Goal: Information Seeking & Learning: Learn about a topic

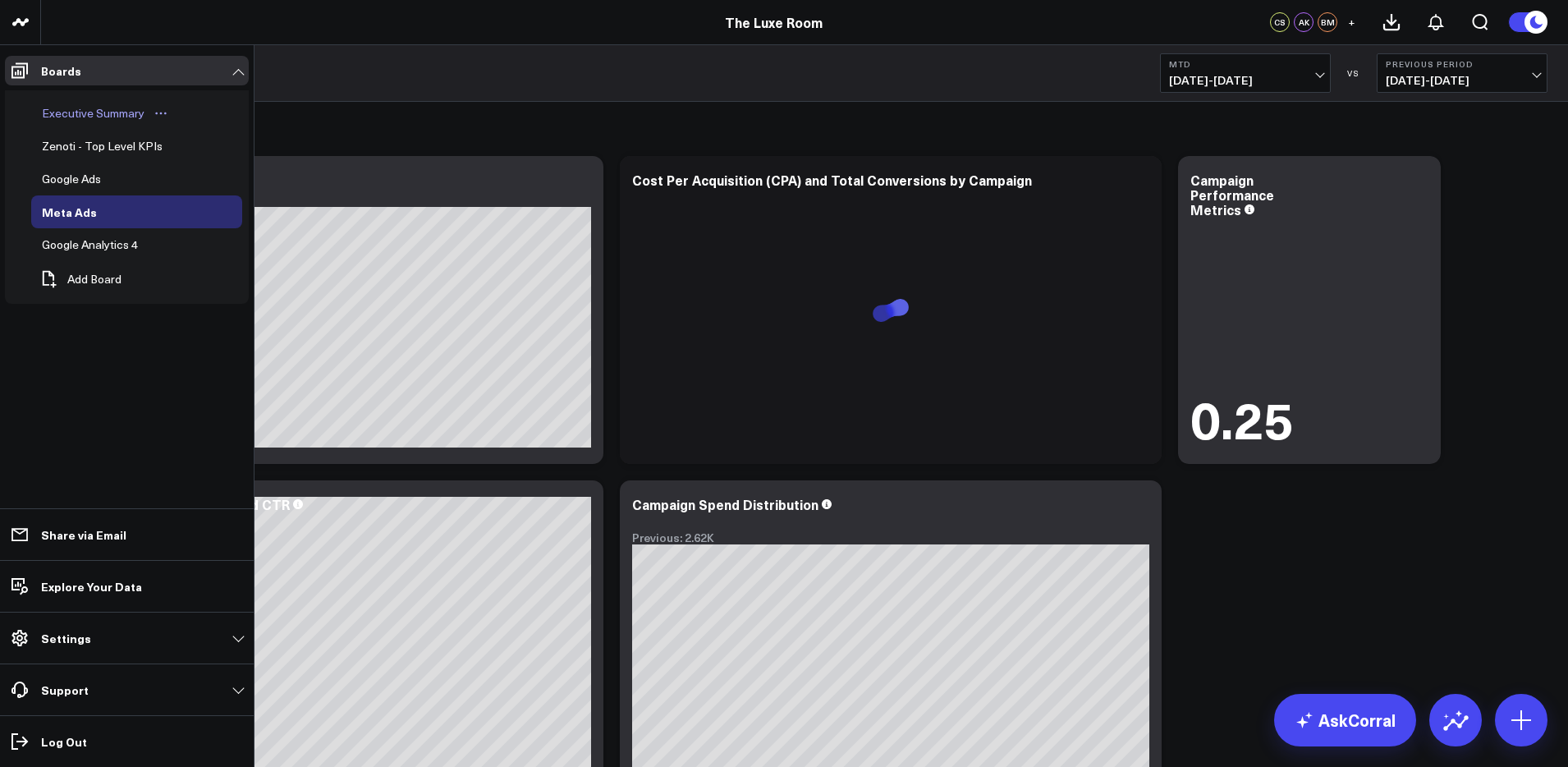
click at [76, 110] on div "Executive Summary" at bounding box center [92, 114] width 110 height 20
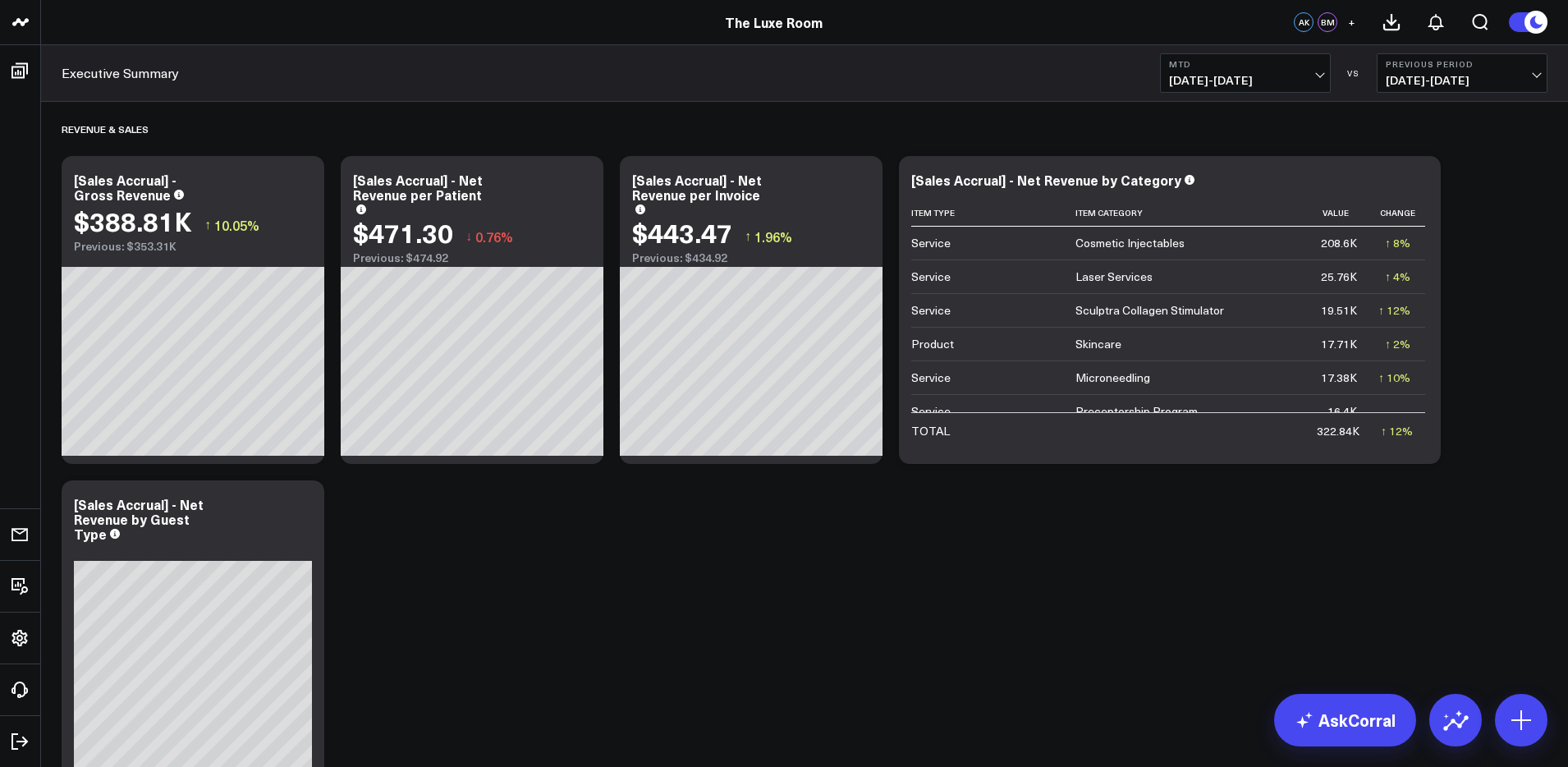
click at [1508, 78] on span "[DATE] - [DATE]" at bounding box center [1462, 81] width 153 height 13
click at [1443, 140] on link "MoM" at bounding box center [1462, 140] width 169 height 32
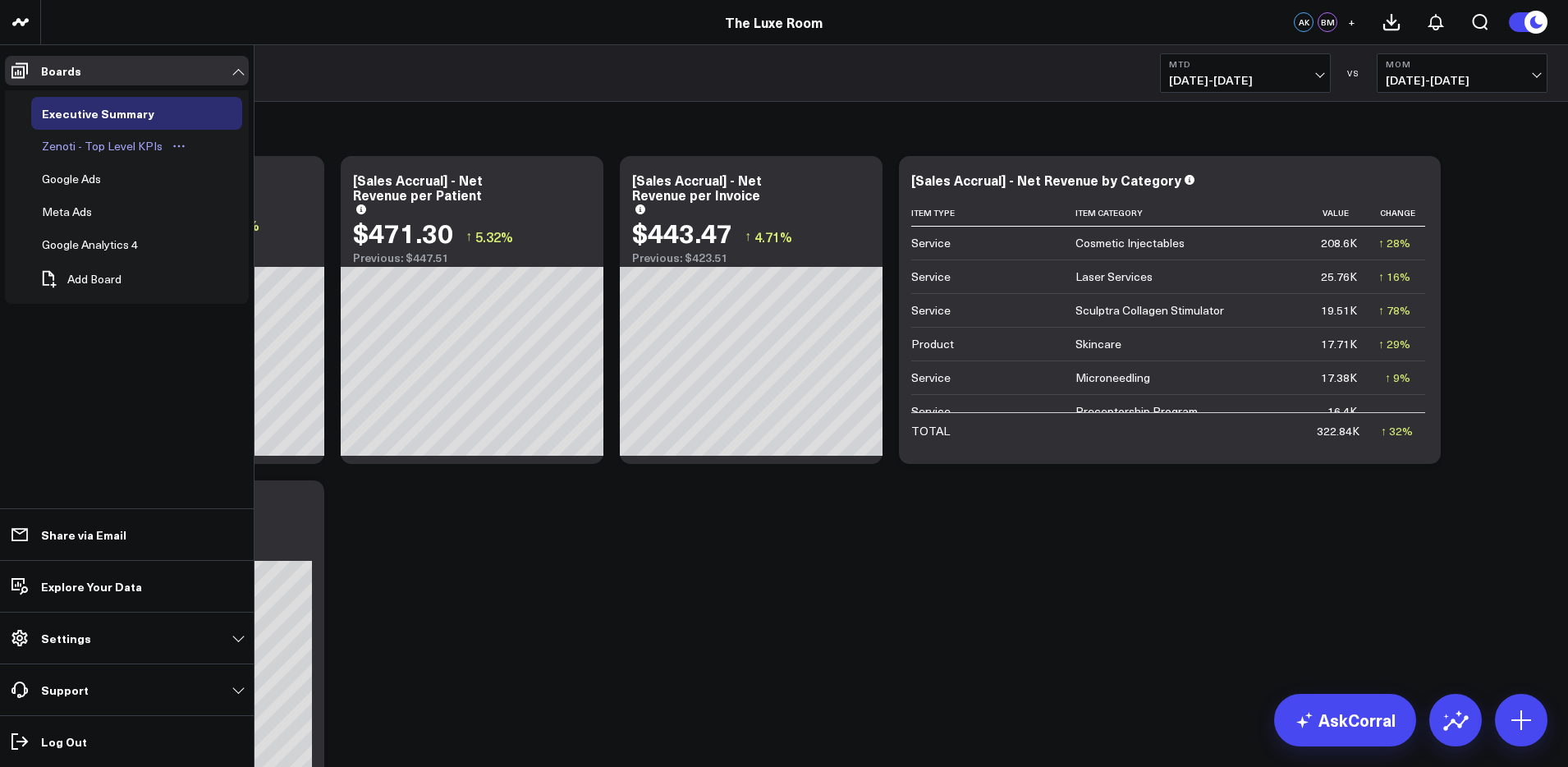
click at [74, 140] on div "Zenoti - Top Level KPIs" at bounding box center [101, 146] width 129 height 20
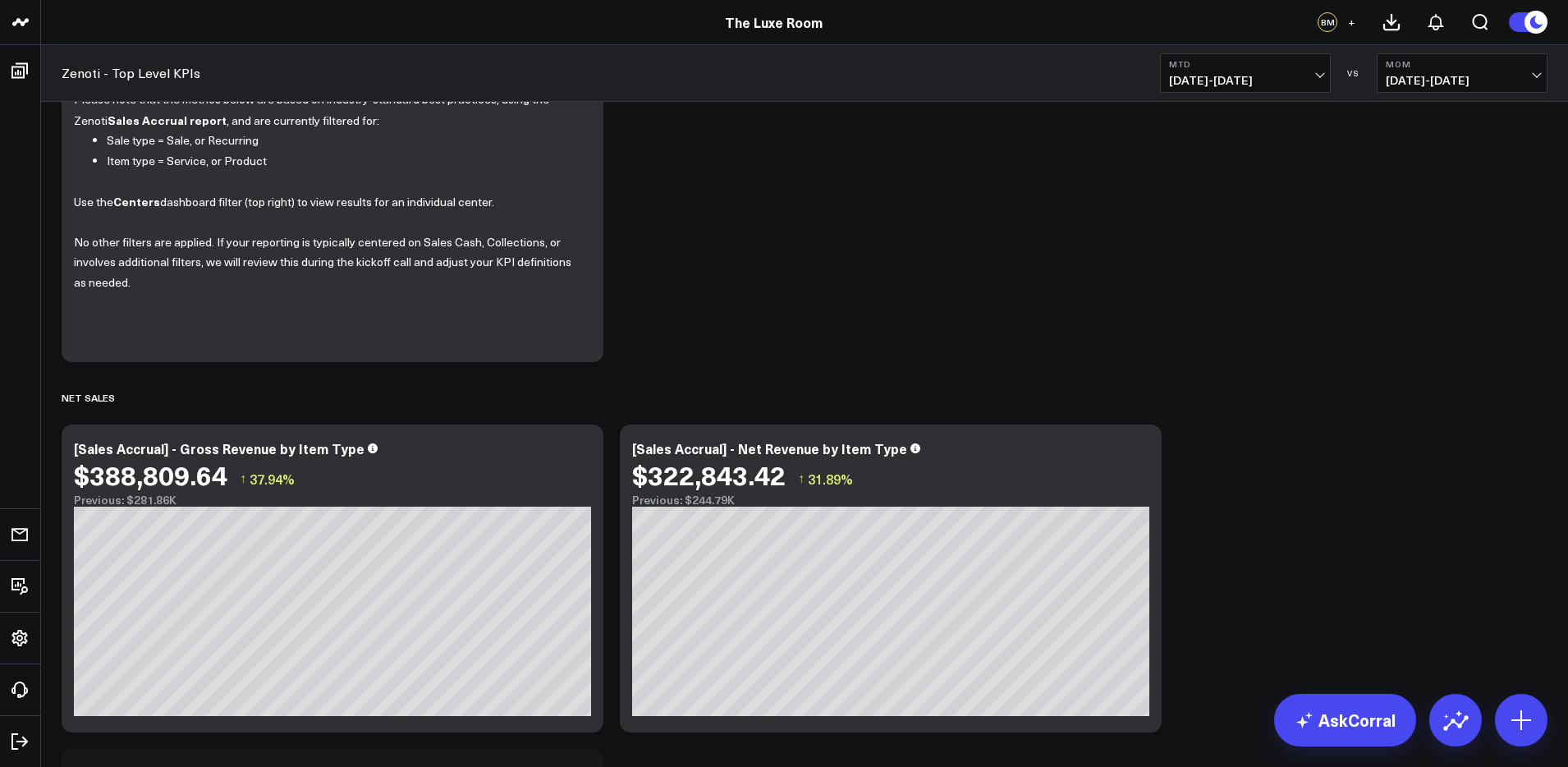
scroll to position [208, 0]
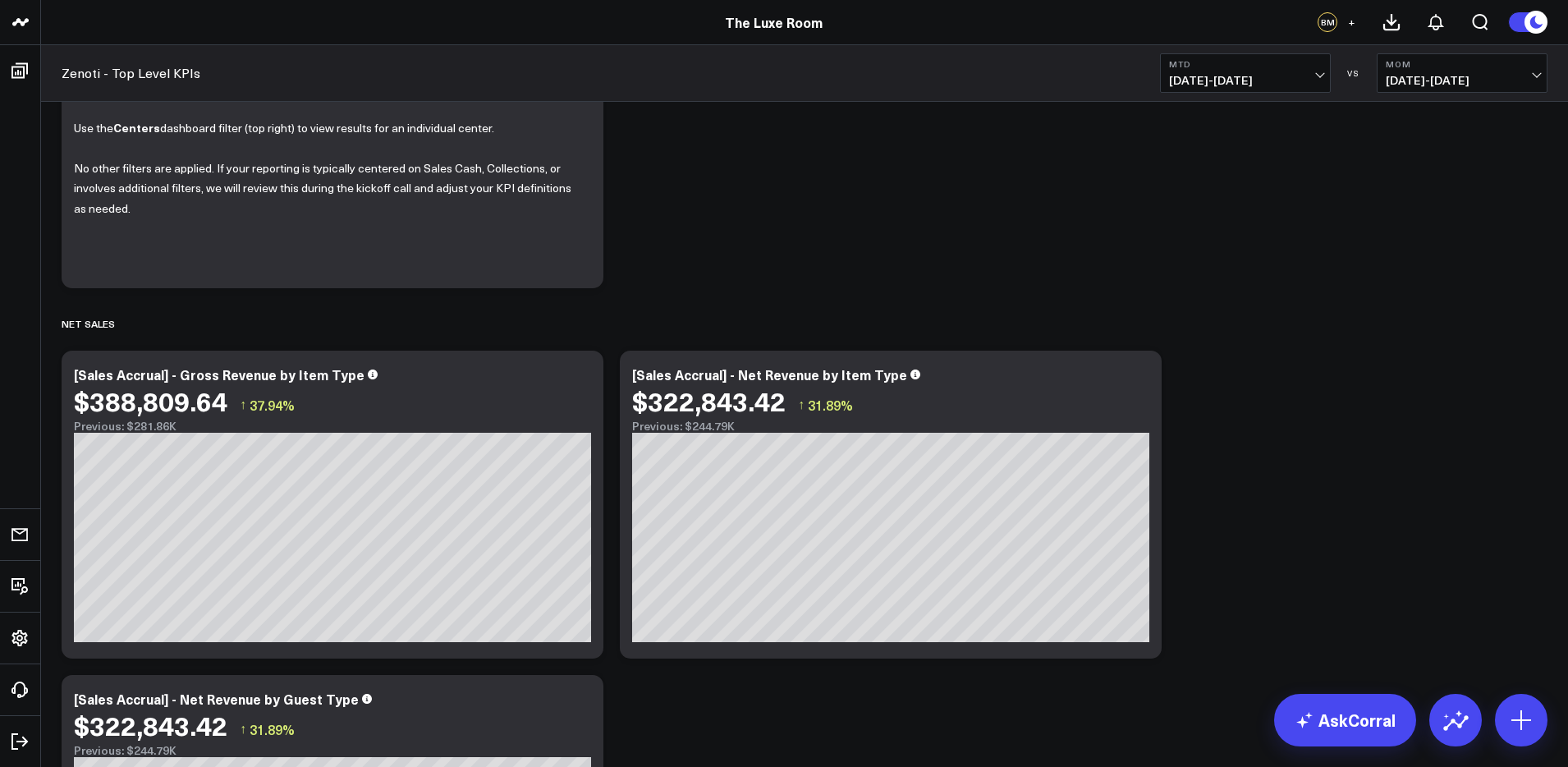
click at [1443, 84] on span "[DATE] - [DATE]" at bounding box center [1462, 81] width 153 height 13
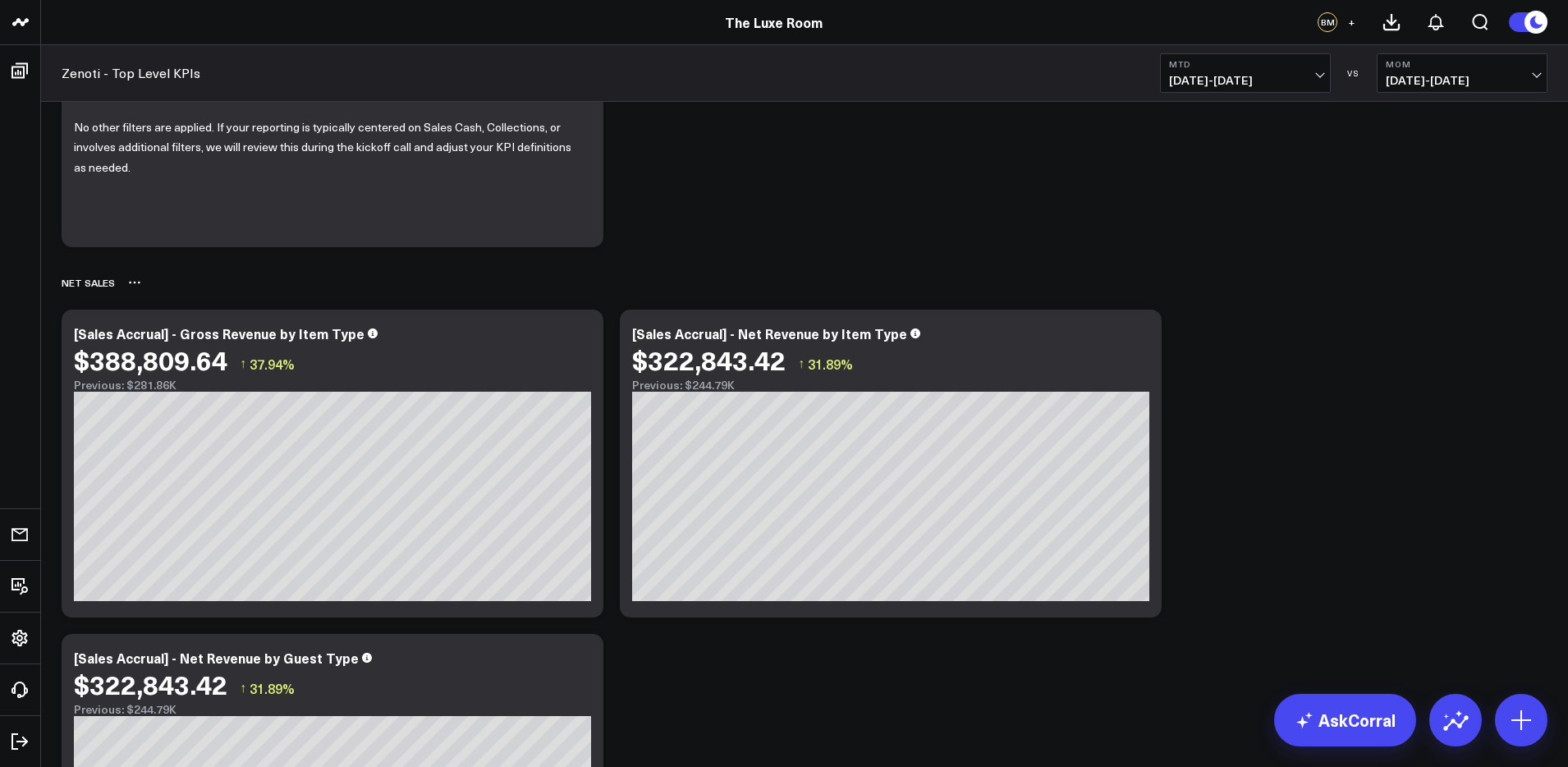
scroll to position [0, 0]
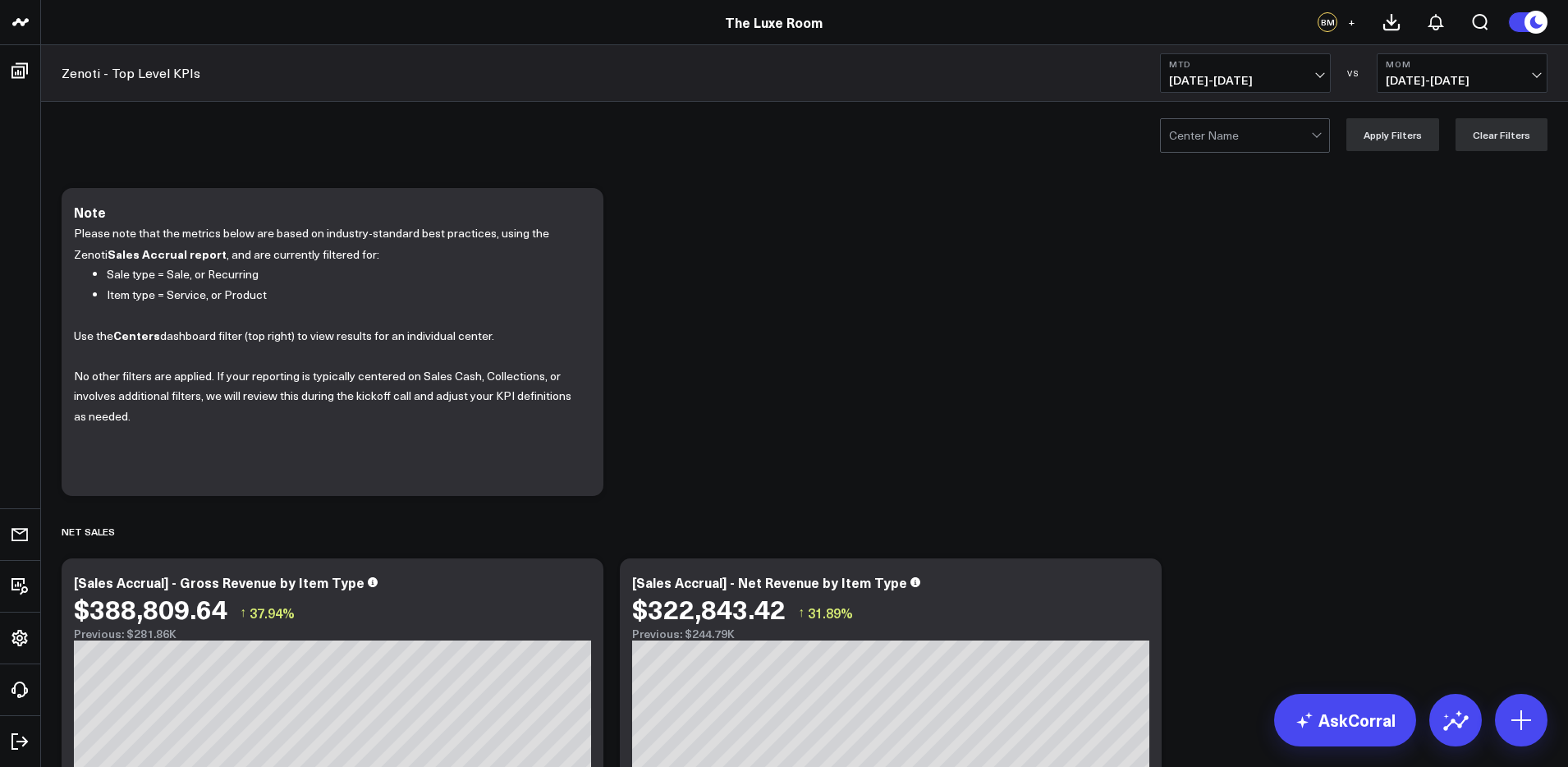
click at [1432, 67] on b "MoM" at bounding box center [1462, 64] width 153 height 10
click at [1250, 70] on button "MTD [DATE] - [DATE]" at bounding box center [1245, 72] width 171 height 39
click at [1201, 457] on link "QTD" at bounding box center [1245, 461] width 169 height 32
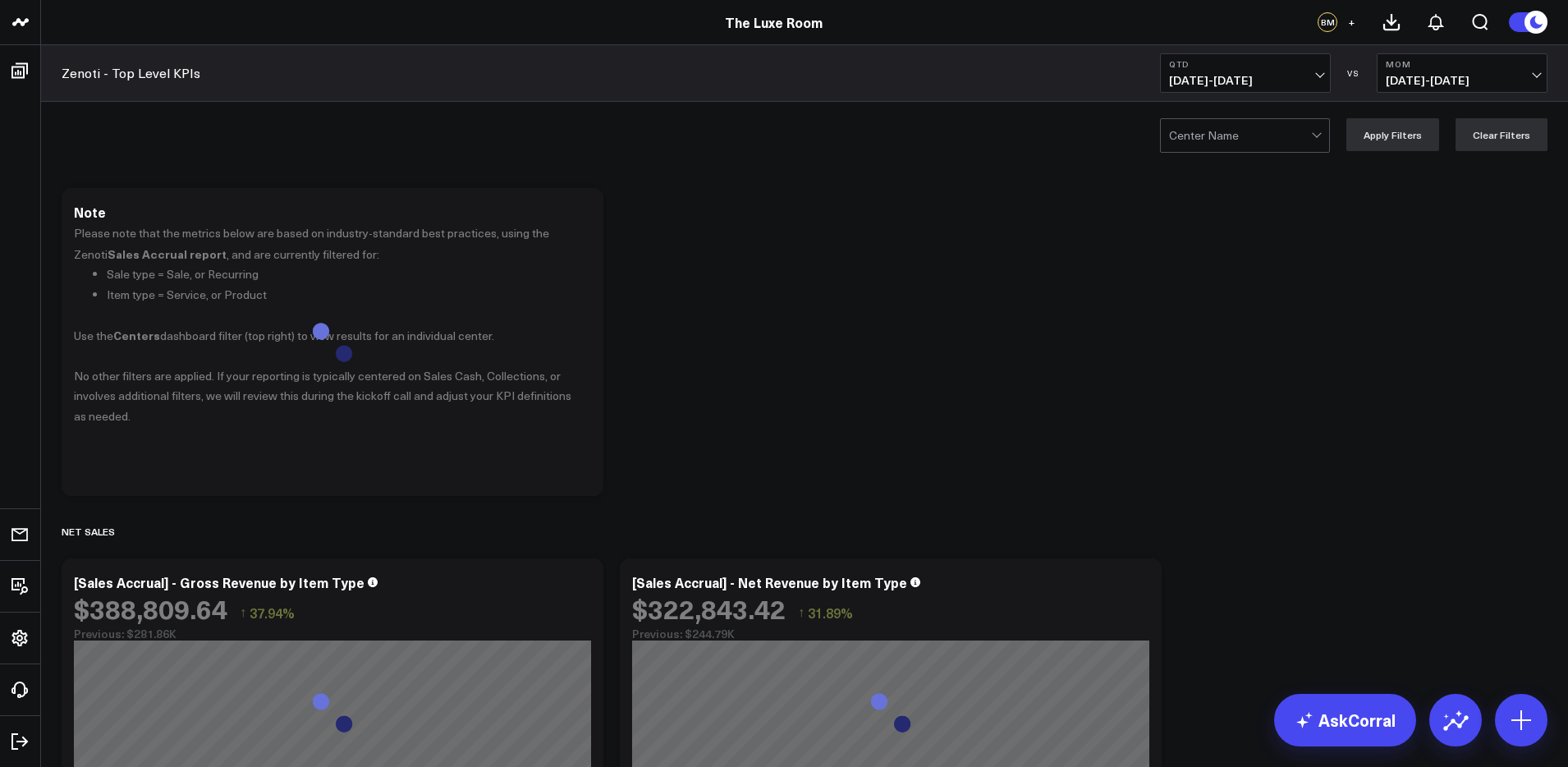
click at [1425, 74] on span "[DATE] - [DATE]" at bounding box center [1462, 81] width 153 height 13
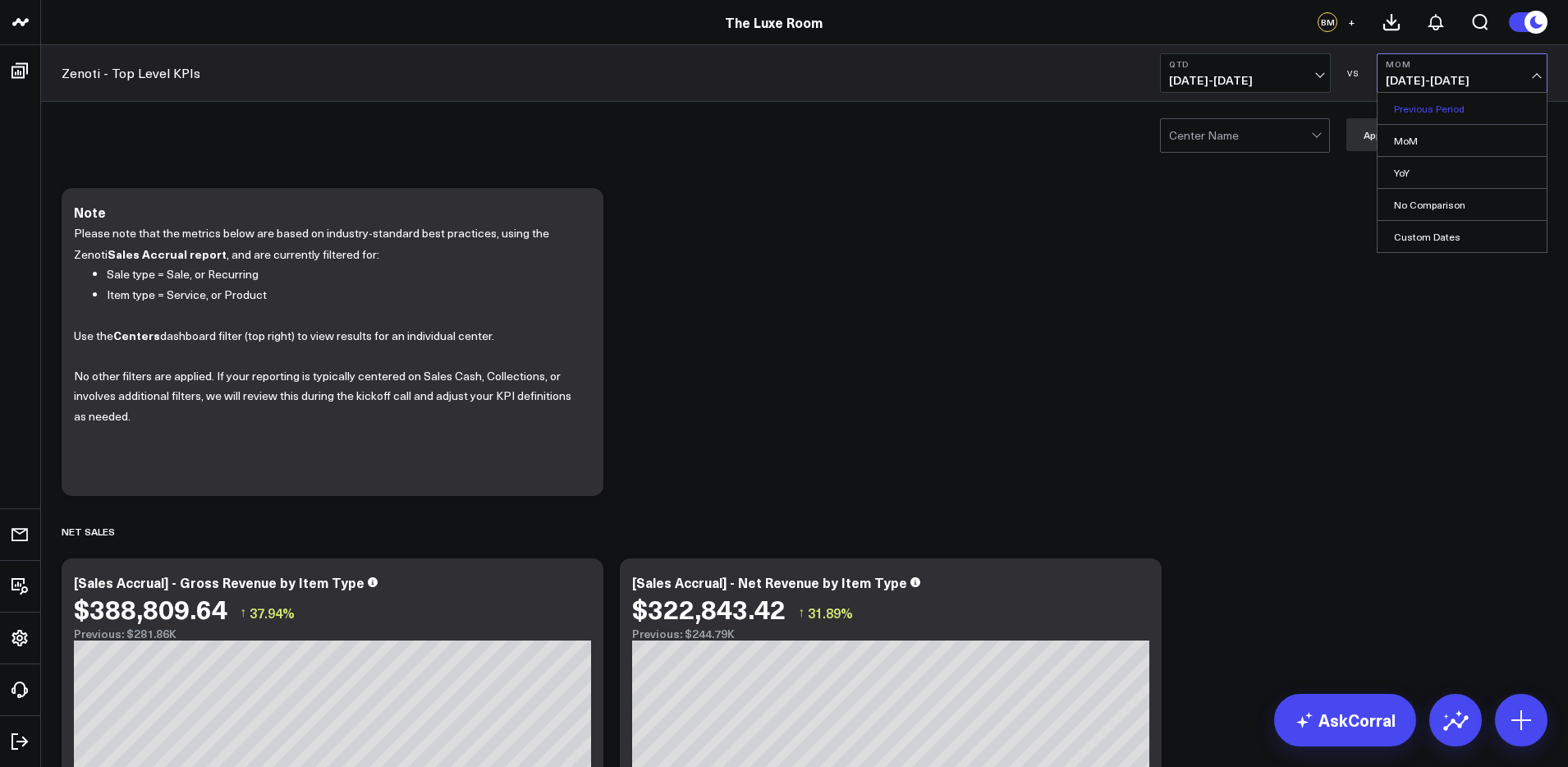
click at [1423, 106] on link "Previous Period" at bounding box center [1462, 109] width 169 height 32
click at [1424, 79] on span "[DATE] - [DATE]" at bounding box center [1462, 81] width 153 height 13
click at [1411, 174] on link "YoY" at bounding box center [1462, 173] width 169 height 32
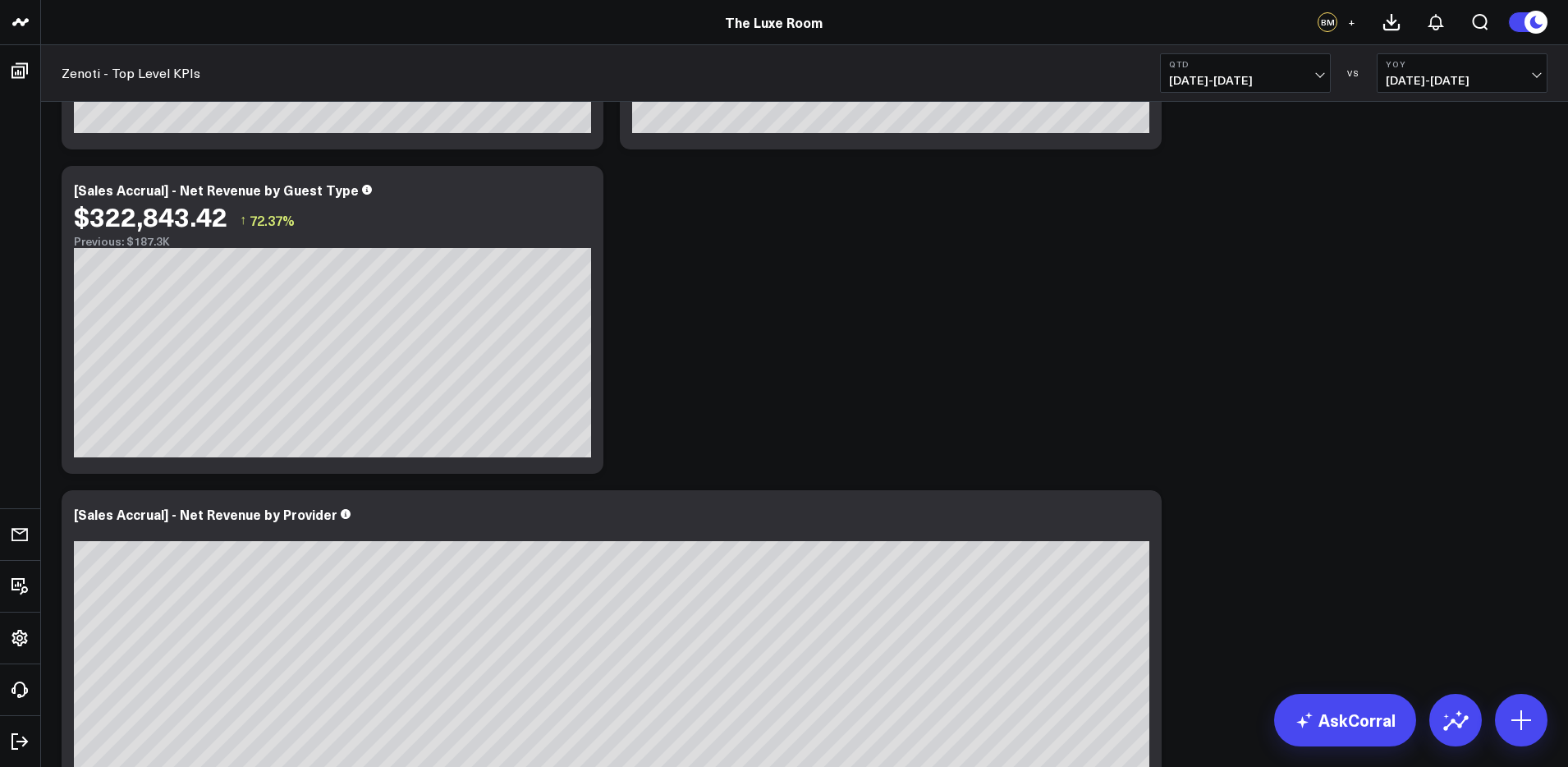
scroll to position [868, 0]
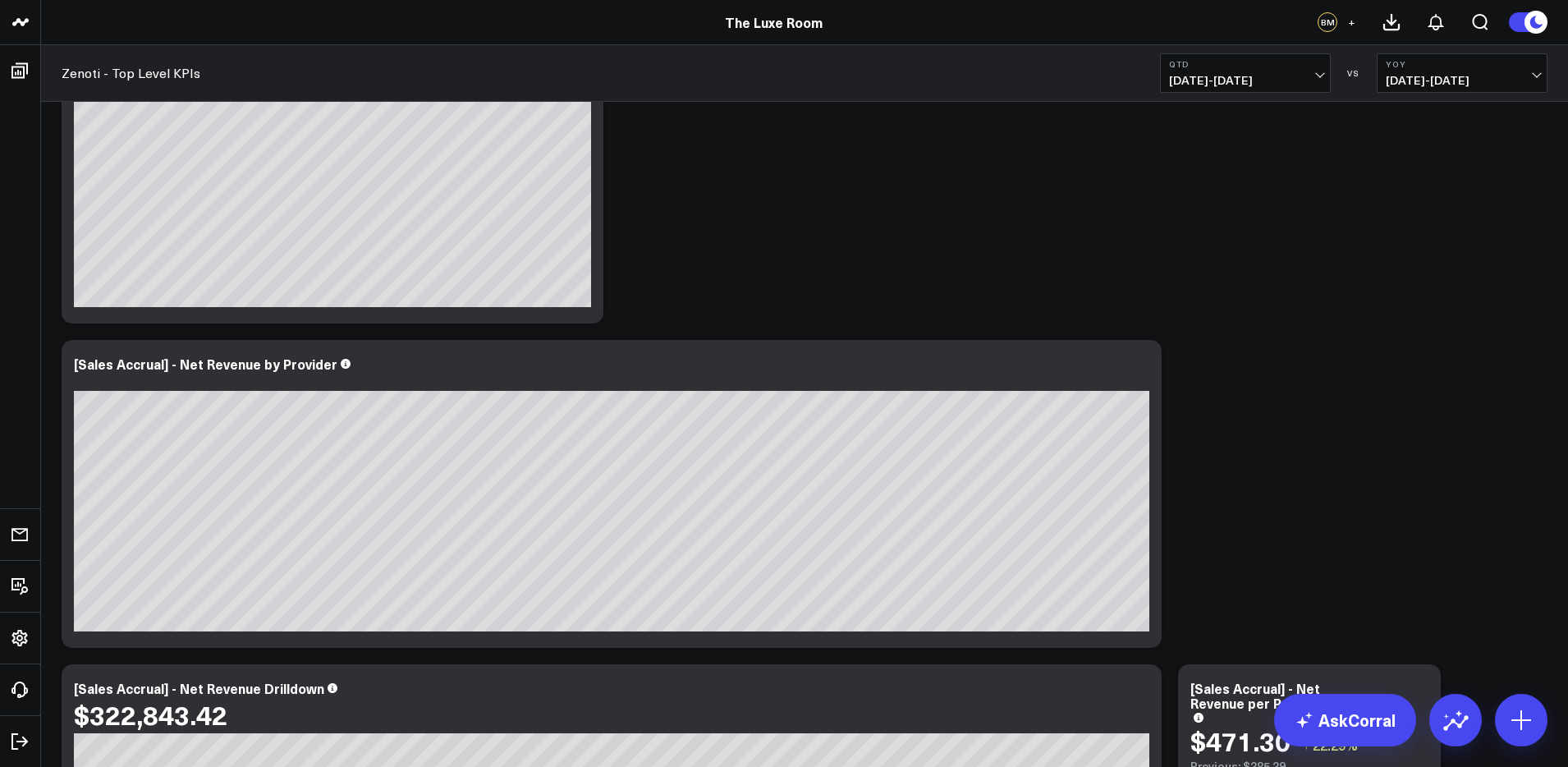
click at [1265, 86] on span "[DATE] - [DATE]" at bounding box center [1245, 81] width 153 height 13
click at [1196, 495] on link "YTD" at bounding box center [1245, 493] width 169 height 32
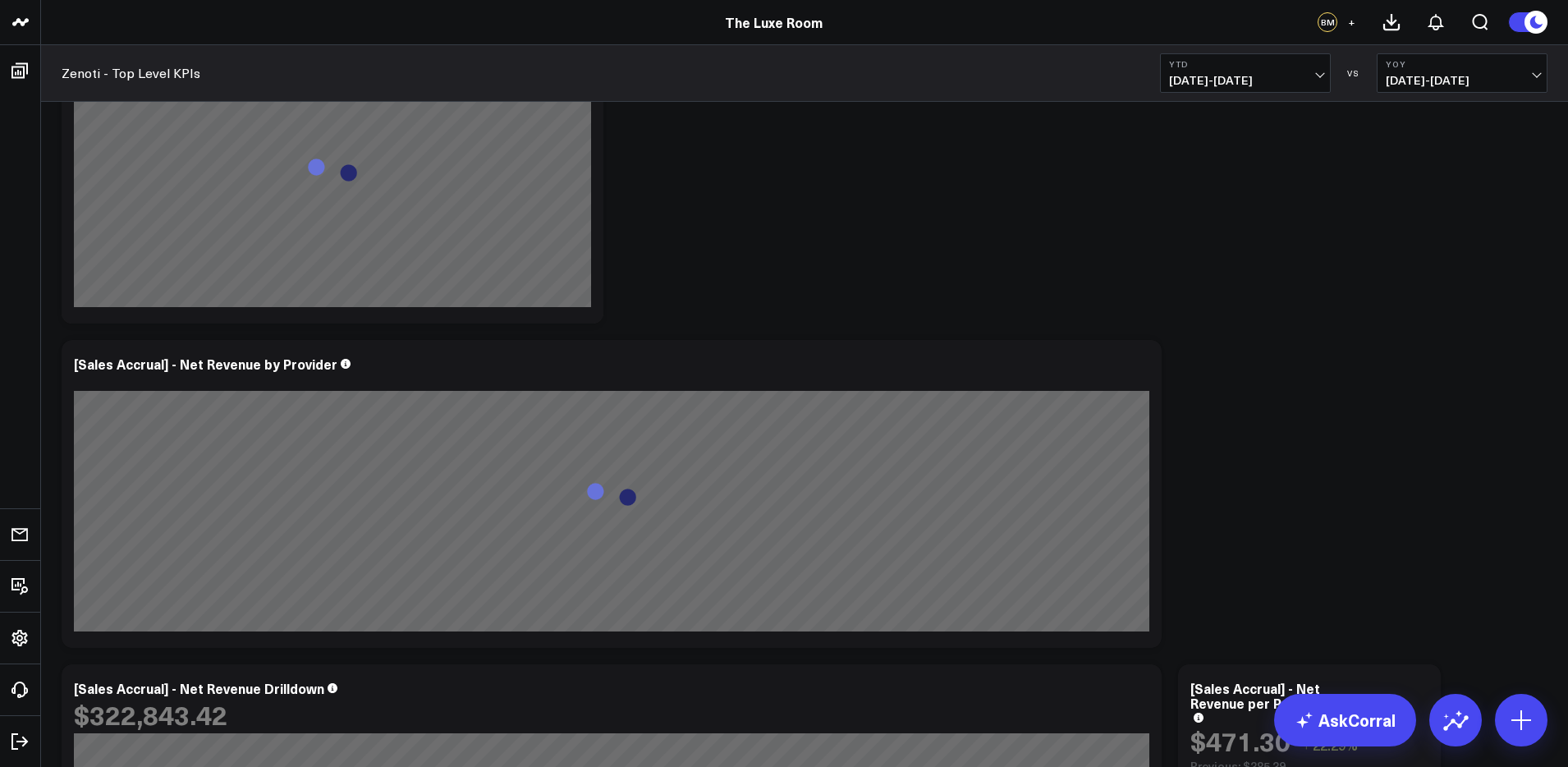
click at [1418, 74] on span "[DATE] - [DATE]" at bounding box center [1462, 81] width 153 height 13
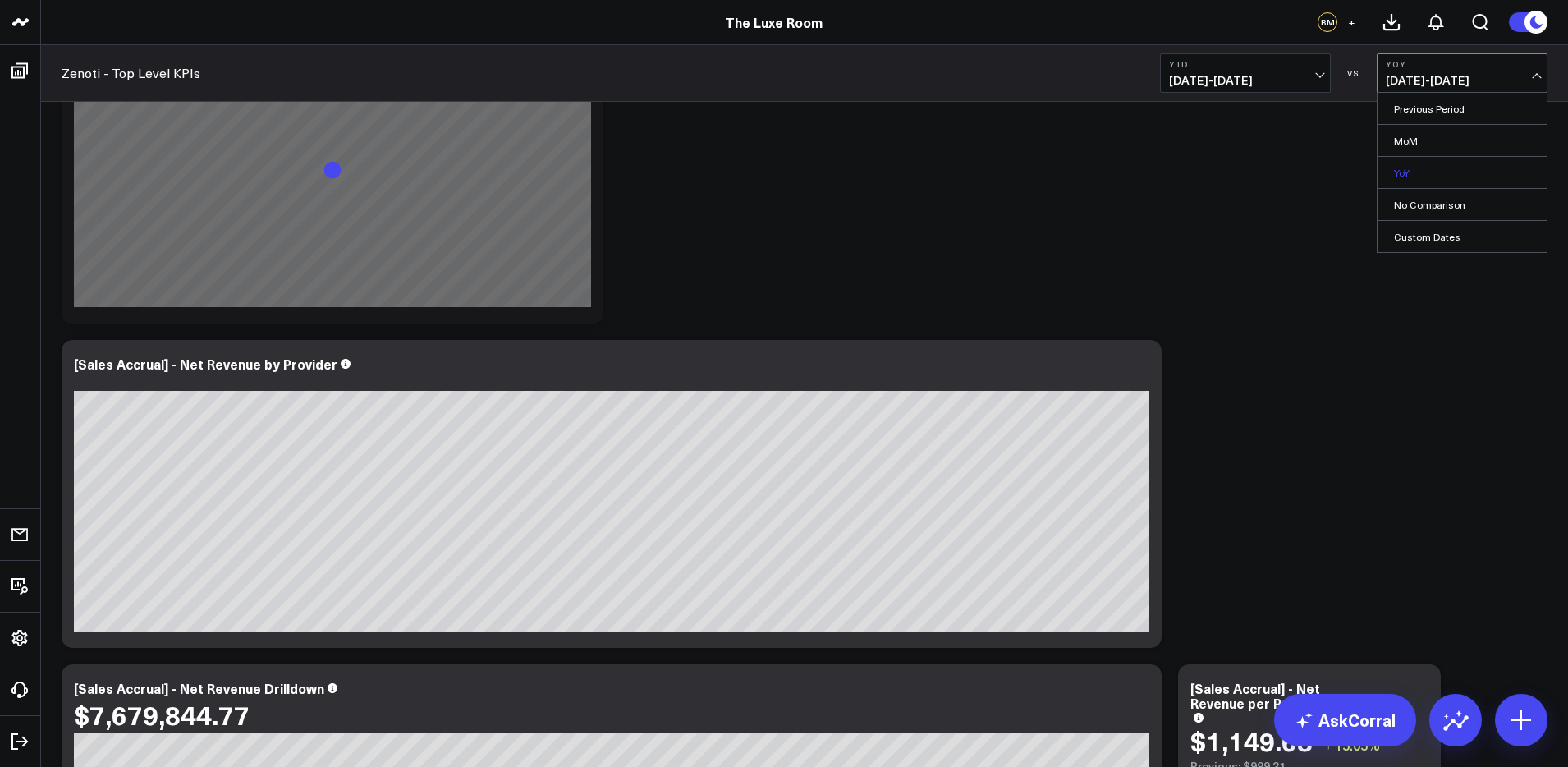
click at [1403, 172] on link "YoY" at bounding box center [1462, 173] width 169 height 32
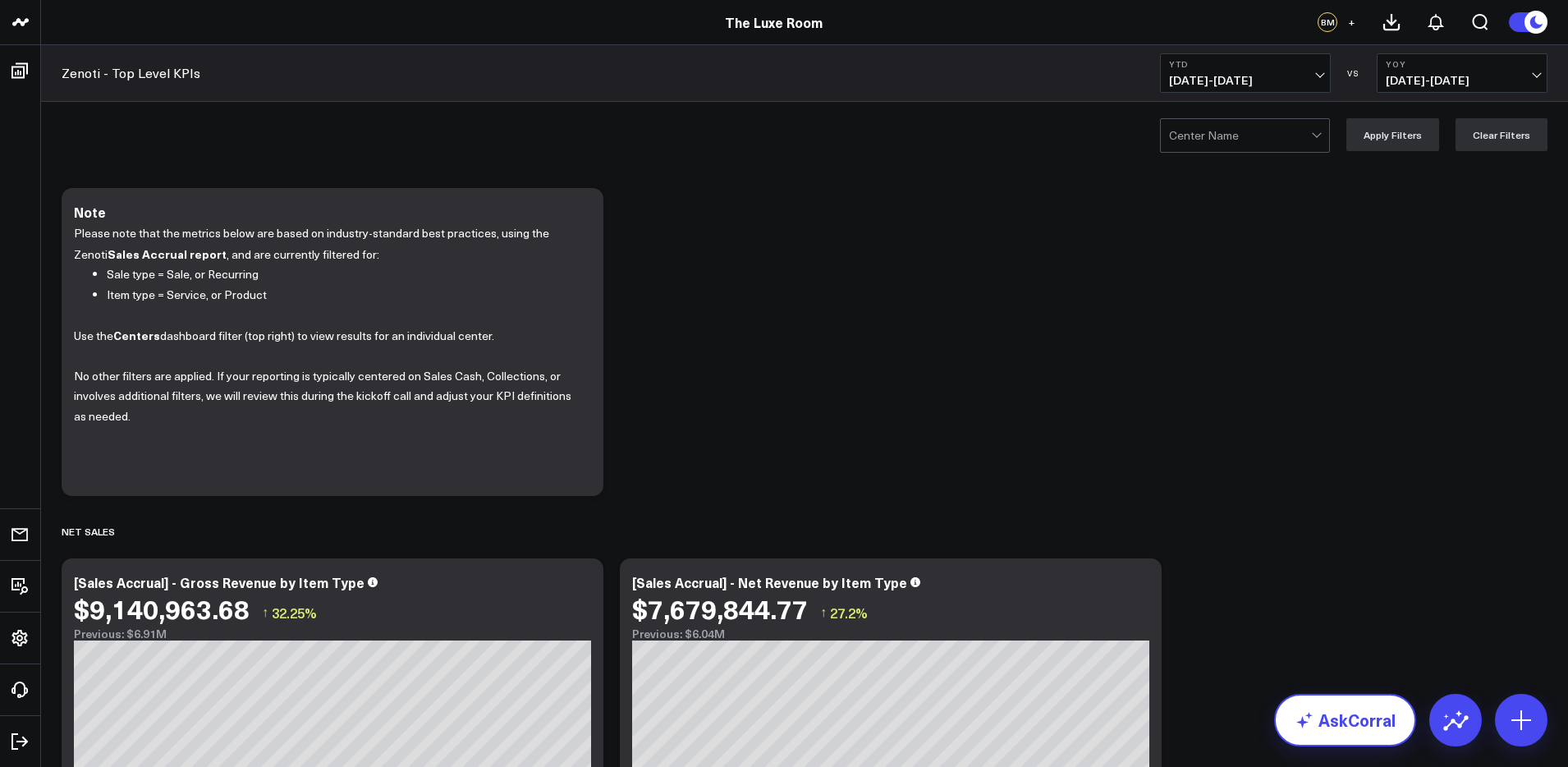
click at [1325, 716] on link "AskCorral" at bounding box center [1345, 720] width 142 height 52
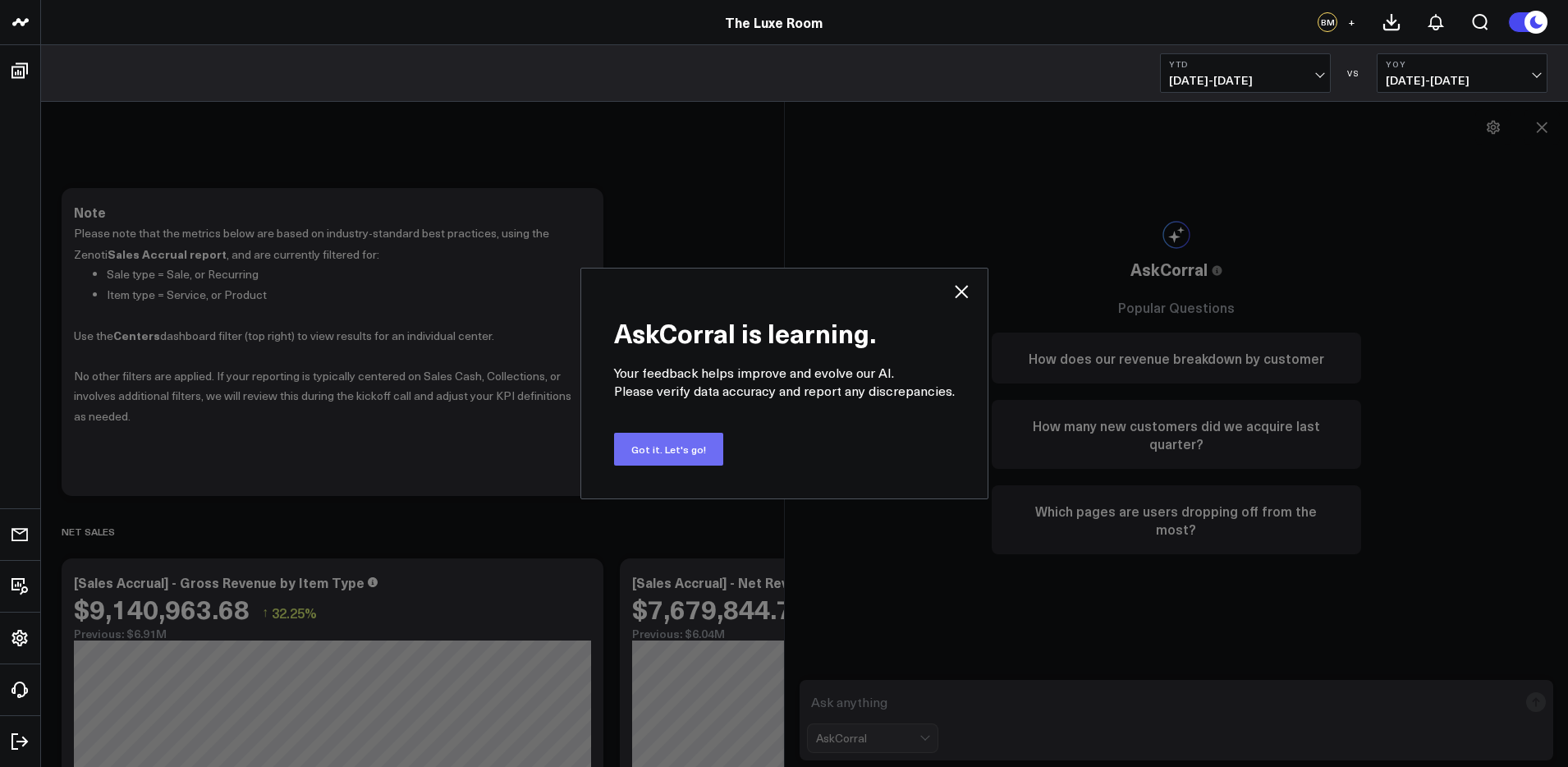
click at [683, 447] on button "Got it. Let's go!" at bounding box center [668, 450] width 109 height 33
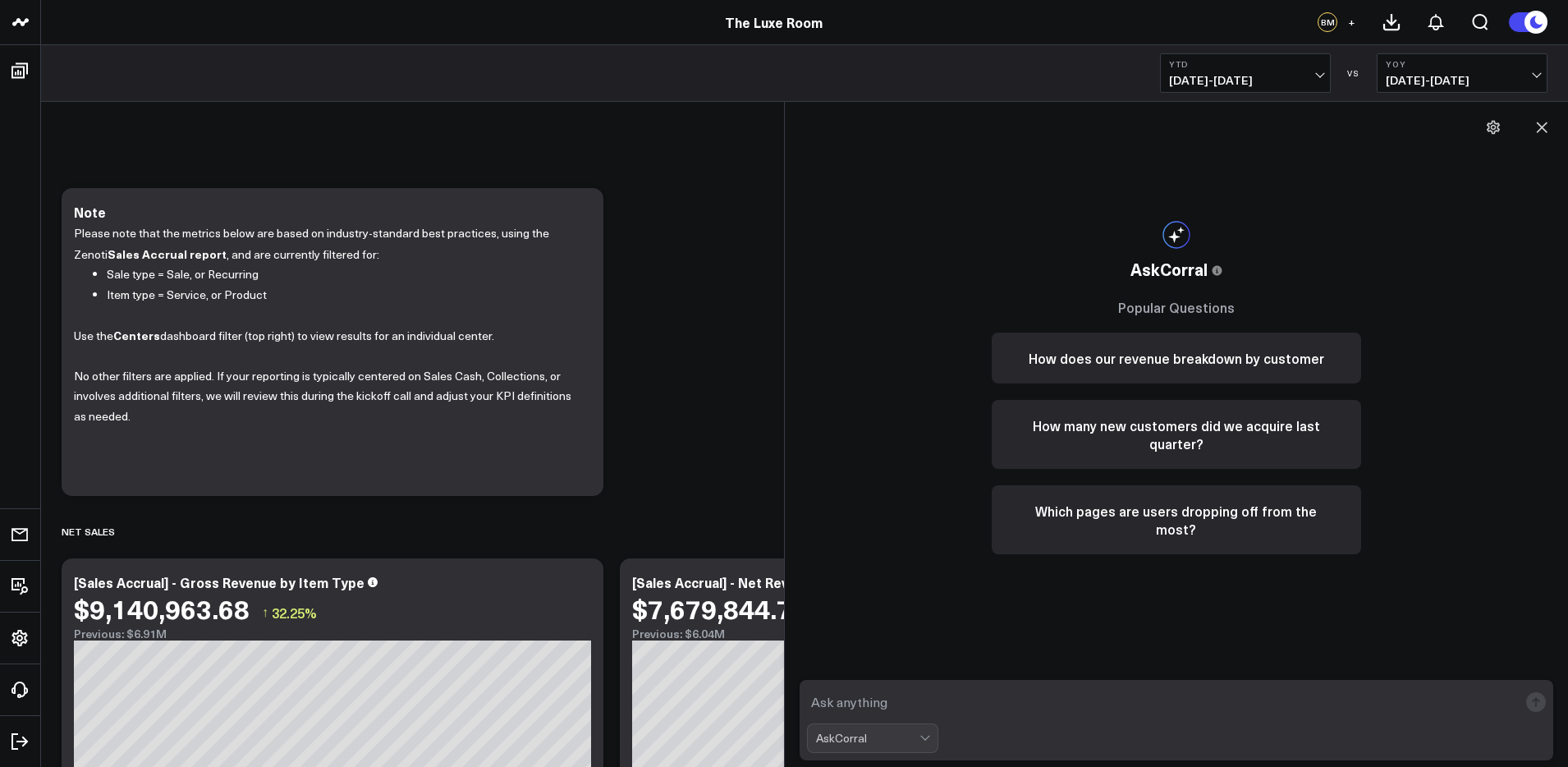
click at [920, 691] on textarea at bounding box center [1163, 702] width 712 height 30
type textarea "How much are we grown topline revenue year over a year with a year-to-date metr…"
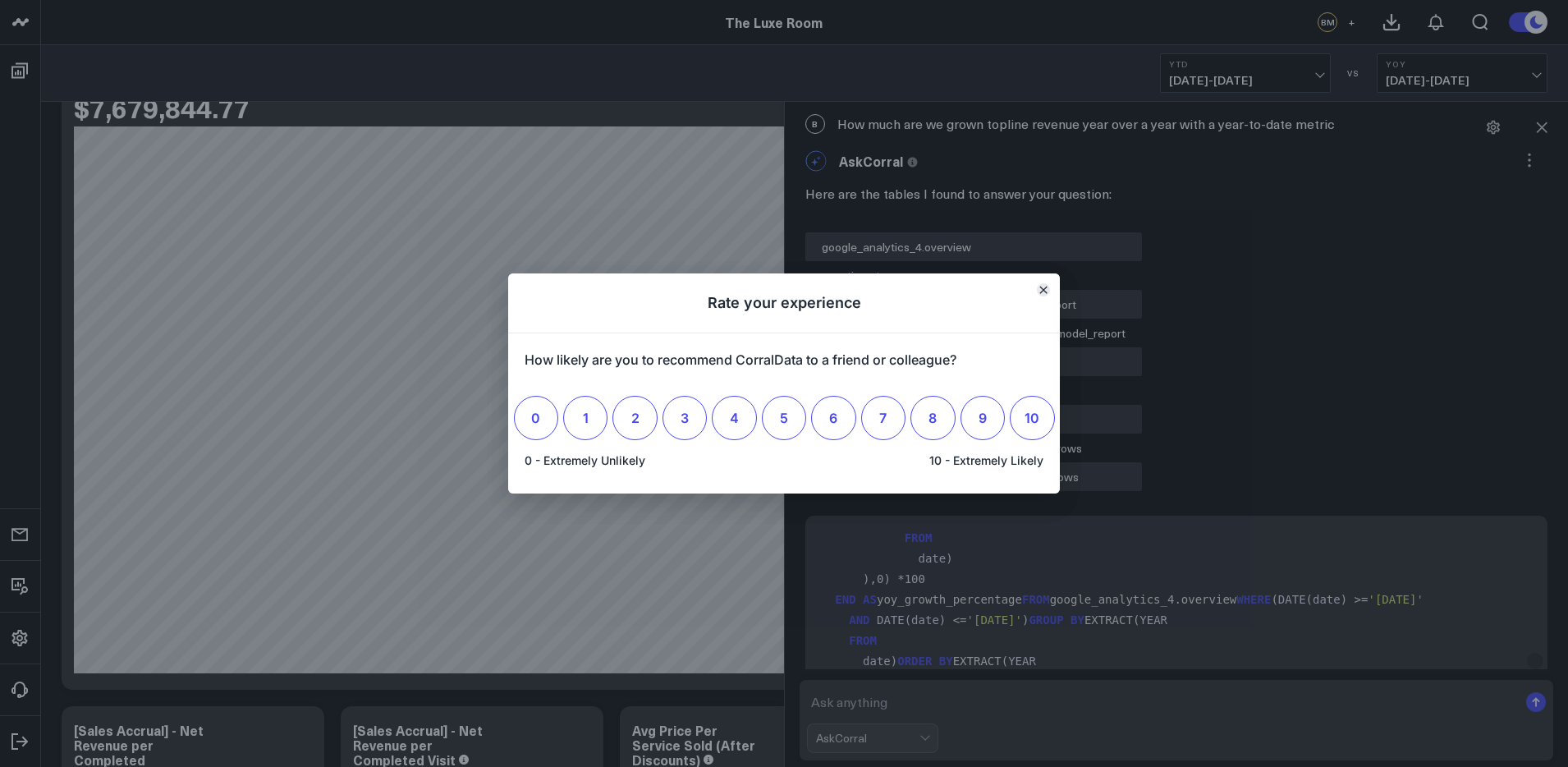
click at [1042, 285] on button "Close" at bounding box center [1043, 290] width 13 height 13
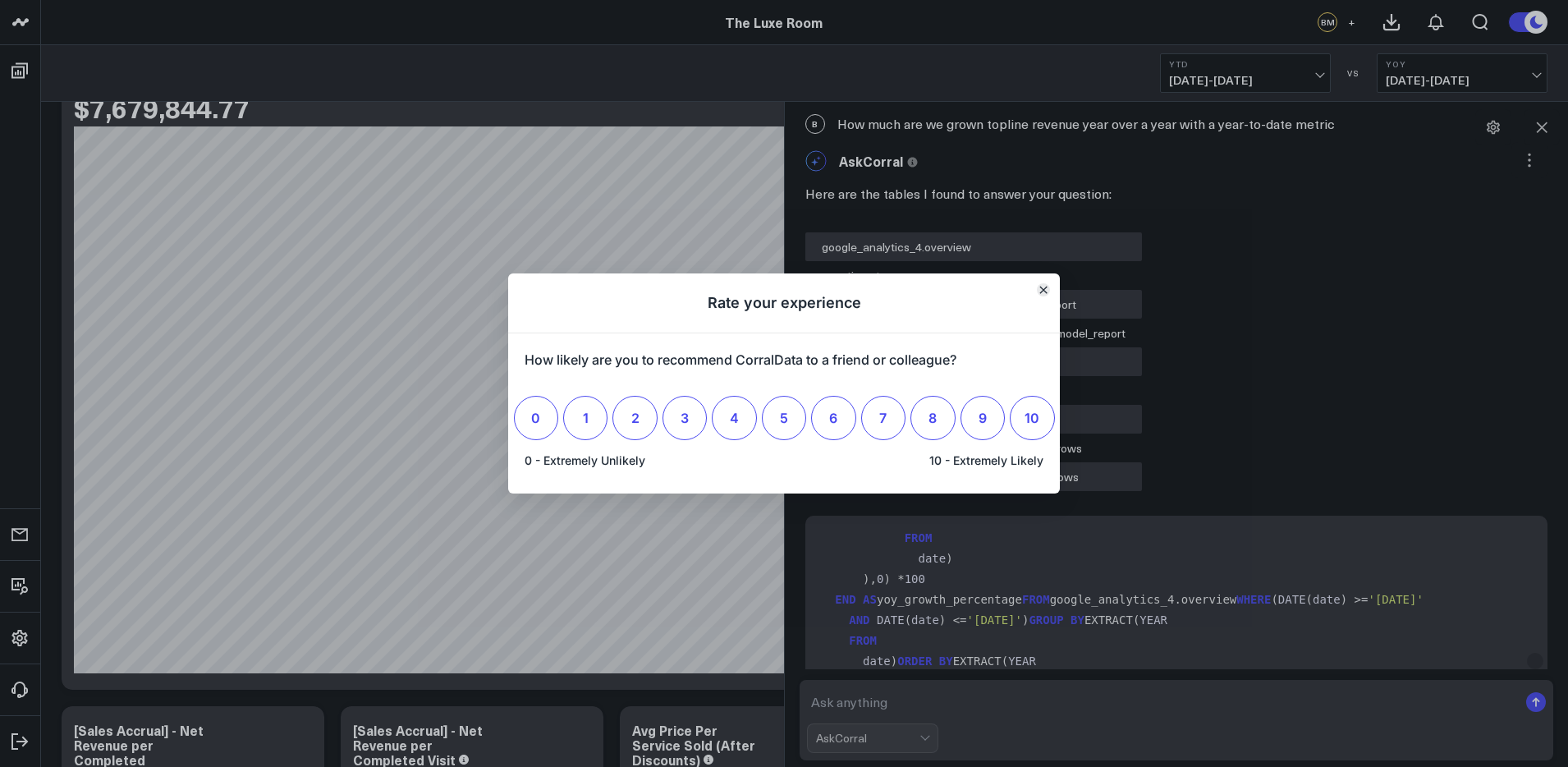
click at [1042, 293] on icon "Close" at bounding box center [1043, 290] width 7 height 7
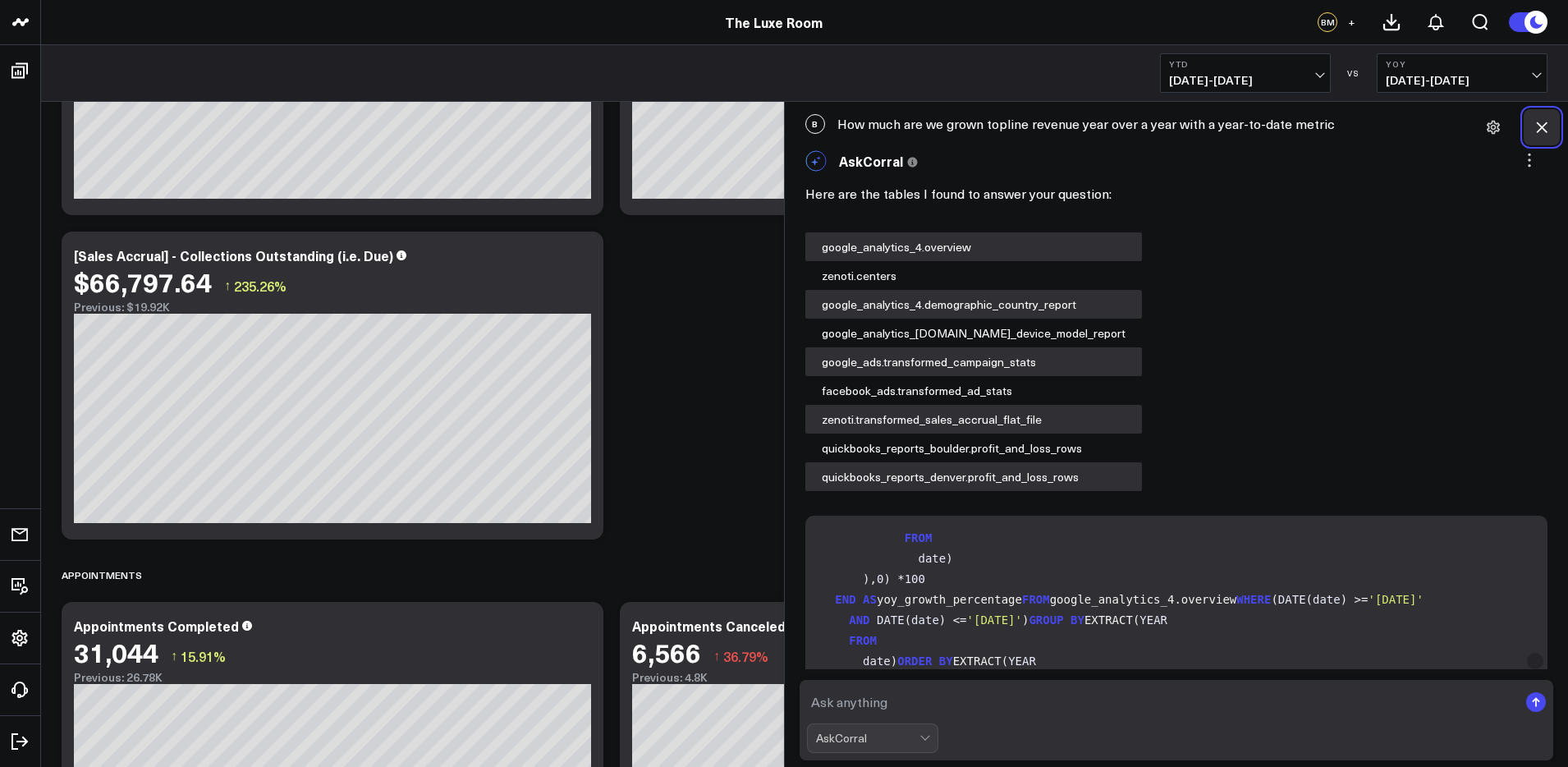
click at [1540, 121] on icon at bounding box center [1541, 127] width 17 height 17
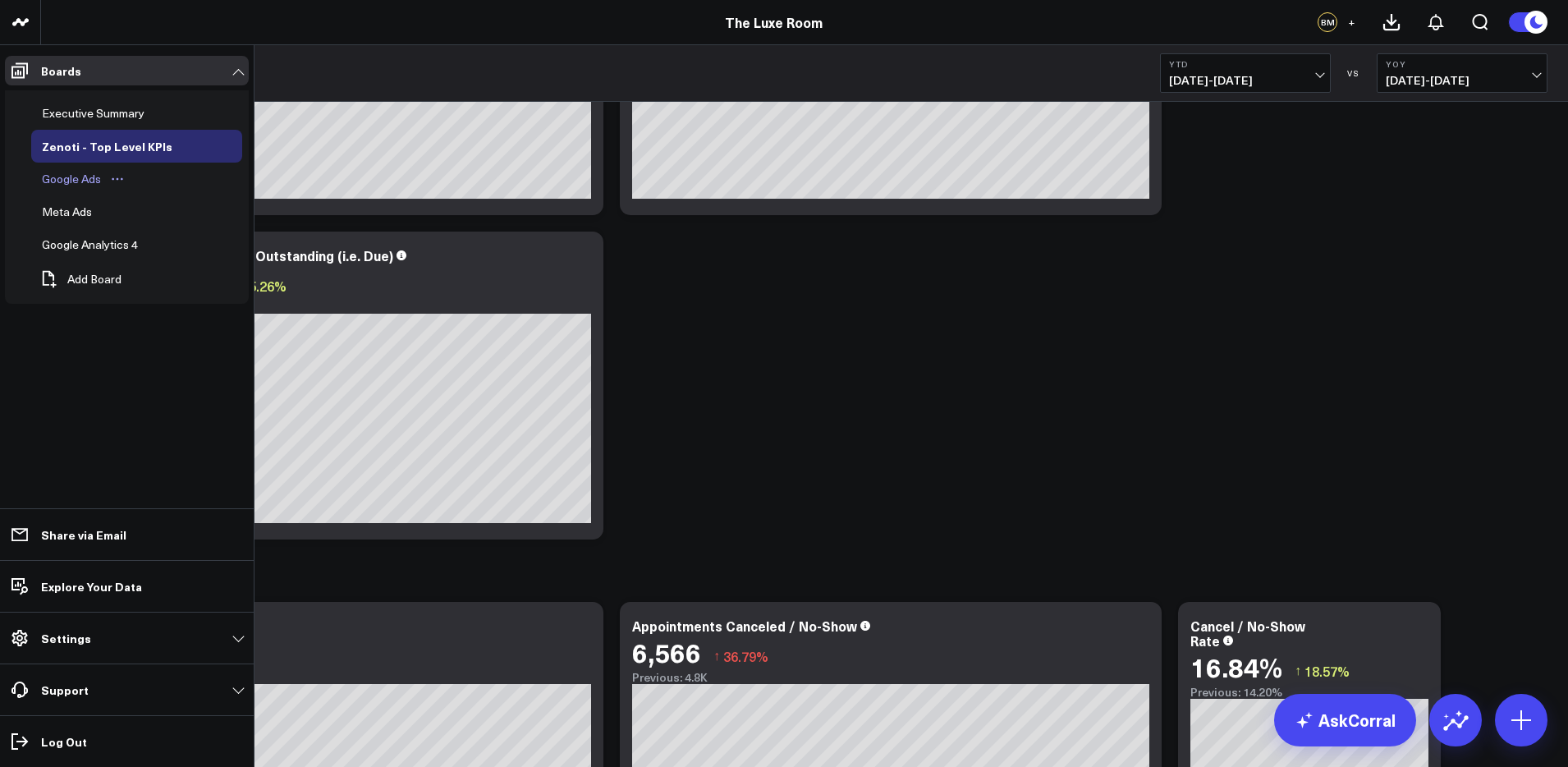
click at [67, 177] on div "Google Ads" at bounding box center [71, 179] width 67 height 20
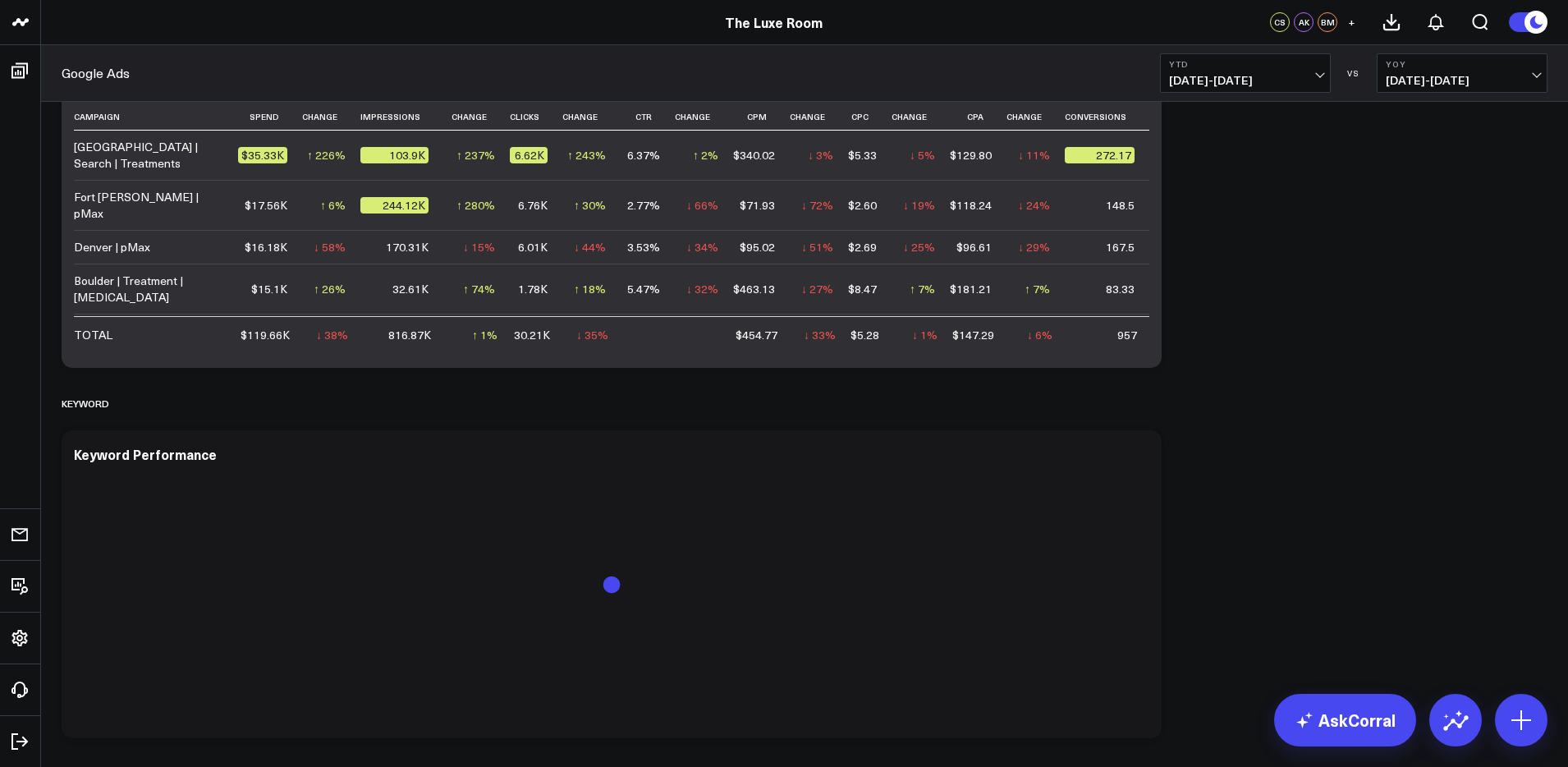
scroll to position [1517, 0]
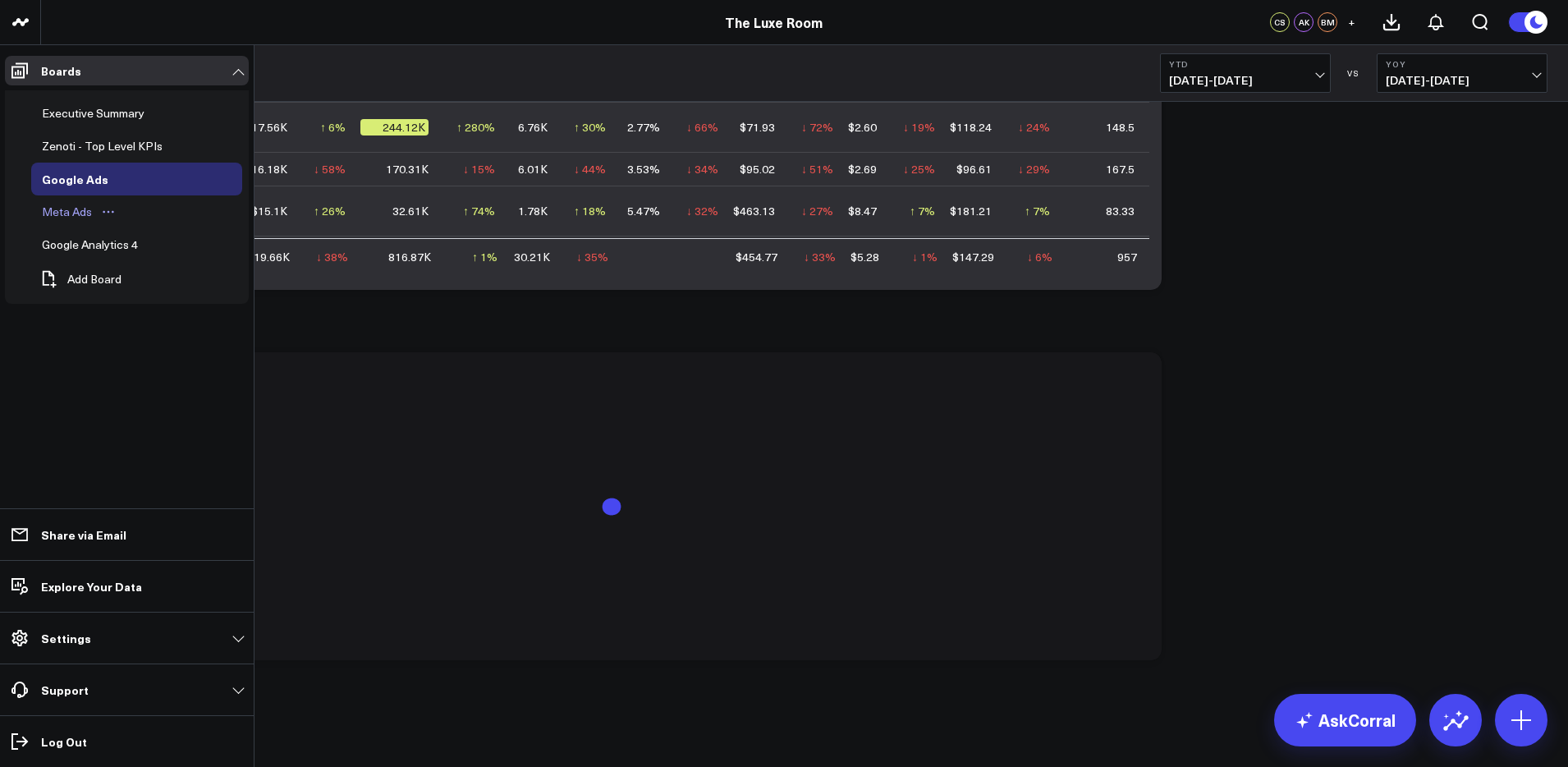
click at [86, 216] on div "Meta Ads" at bounding box center [66, 212] width 58 height 20
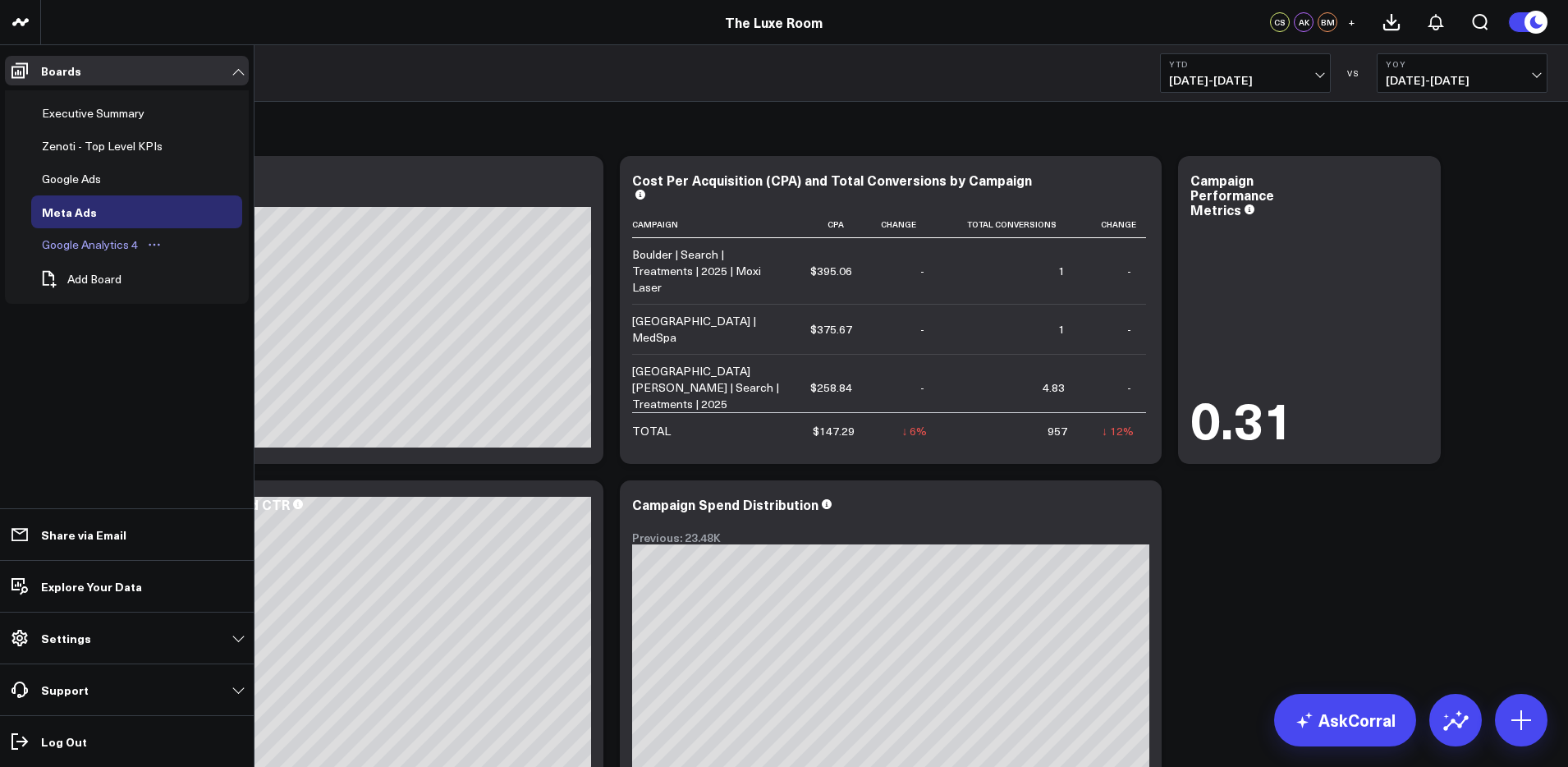
click at [65, 249] on div "Google Analytics 4" at bounding box center [90, 245] width 105 height 20
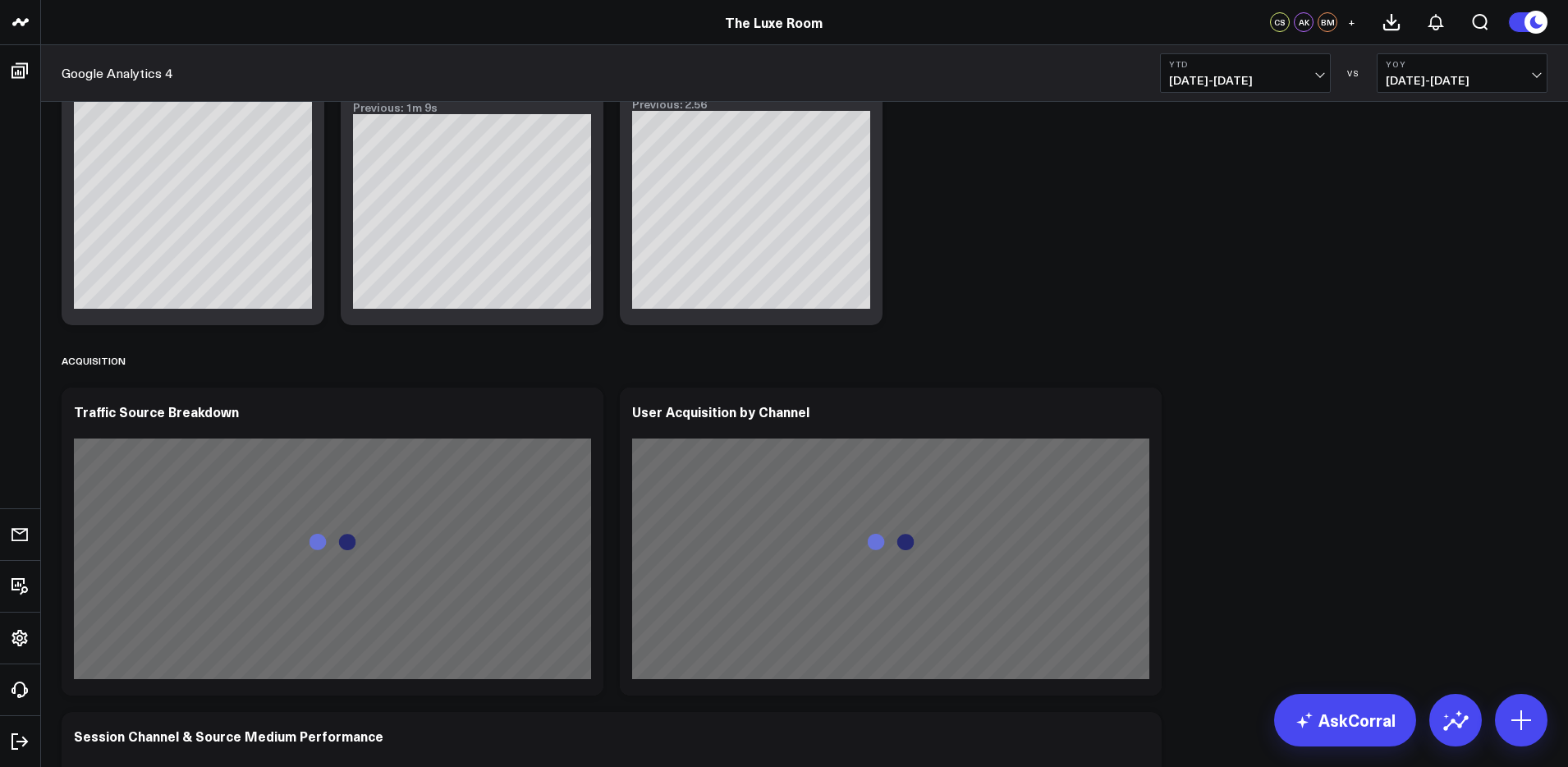
scroll to position [599, 0]
